Goal: Task Accomplishment & Management: Manage account settings

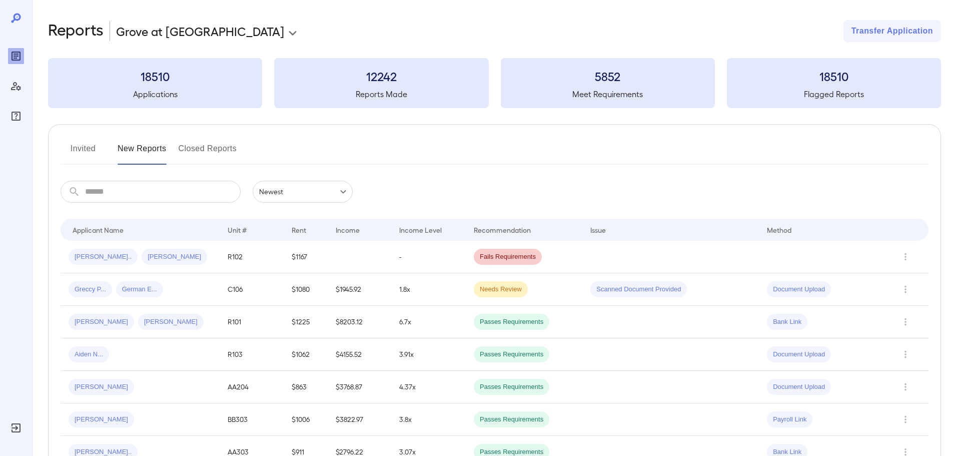
click at [86, 149] on button "Invited" at bounding box center [83, 153] width 45 height 24
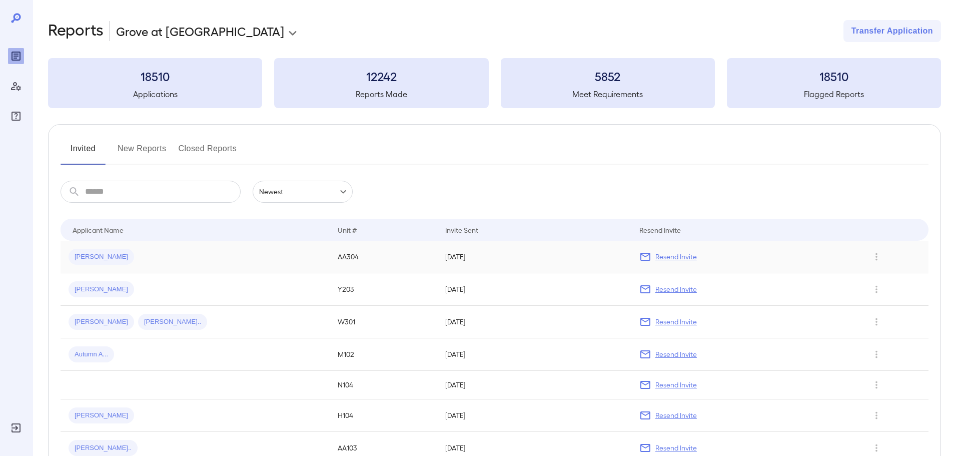
click at [684, 256] on p "Resend Invite" at bounding box center [676, 257] width 42 height 10
